Goal: Task Accomplishment & Management: Complete application form

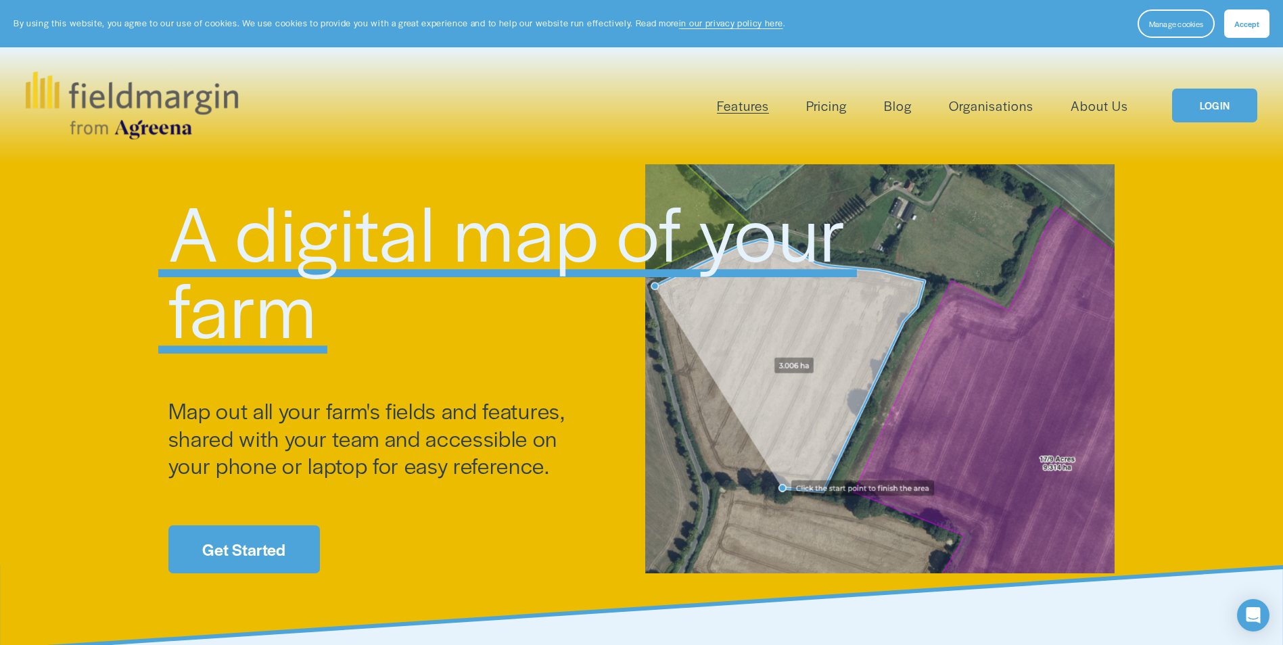
click at [1229, 115] on link "LOGIN" at bounding box center [1214, 106] width 85 height 34
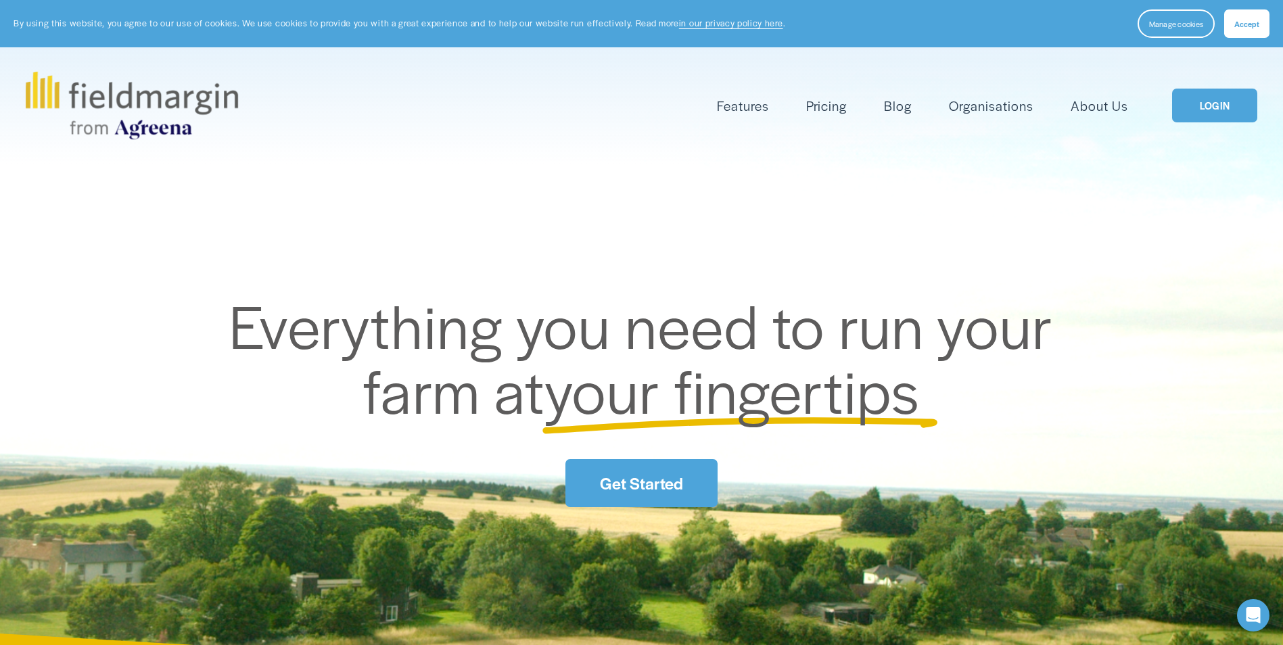
click at [1220, 106] on link "LOGIN" at bounding box center [1214, 106] width 85 height 34
